Goal: Information Seeking & Learning: Check status

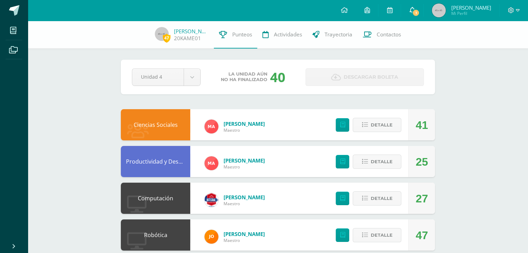
click at [420, 10] on span "1" at bounding box center [416, 13] width 8 height 8
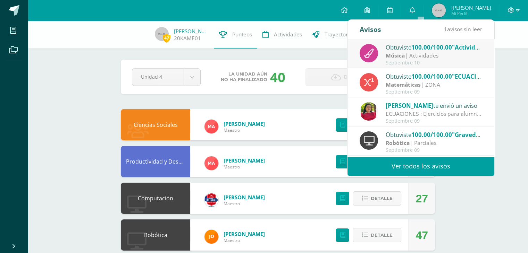
click at [402, 56] on strong "Música" at bounding box center [395, 56] width 19 height 8
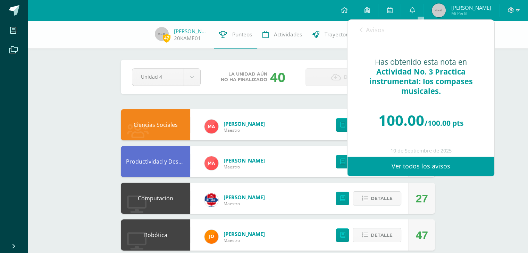
scroll to position [9, 0]
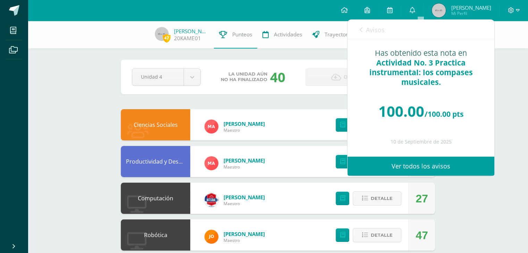
click at [358, 31] on div "Avisos 1 avisos sin leer Avisos" at bounding box center [420, 29] width 147 height 19
click at [362, 30] on icon at bounding box center [361, 30] width 3 height 6
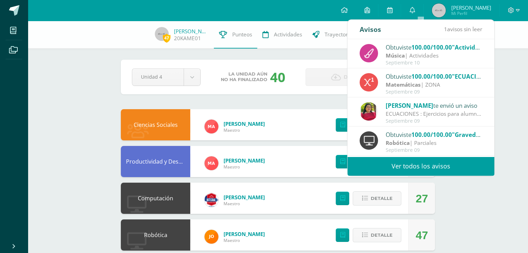
click at [405, 86] on strong "Matemáticas" at bounding box center [403, 85] width 35 height 8
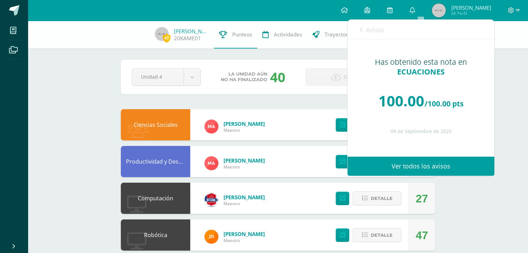
click at [361, 28] on icon at bounding box center [361, 30] width 3 height 6
